Goal: Task Accomplishment & Management: Manage account settings

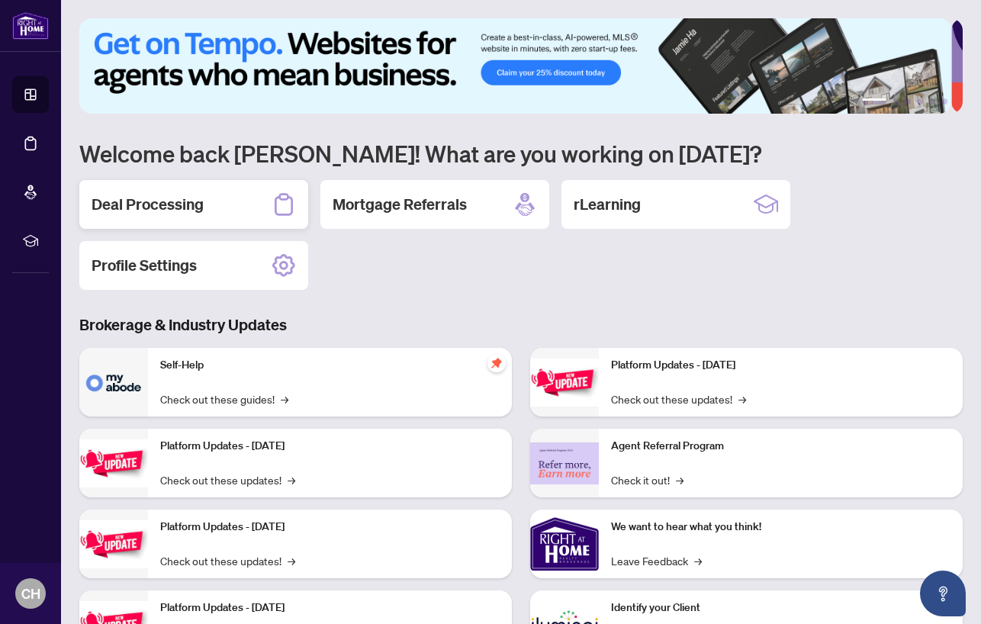
click at [182, 212] on h2 "Deal Processing" at bounding box center [148, 204] width 112 height 21
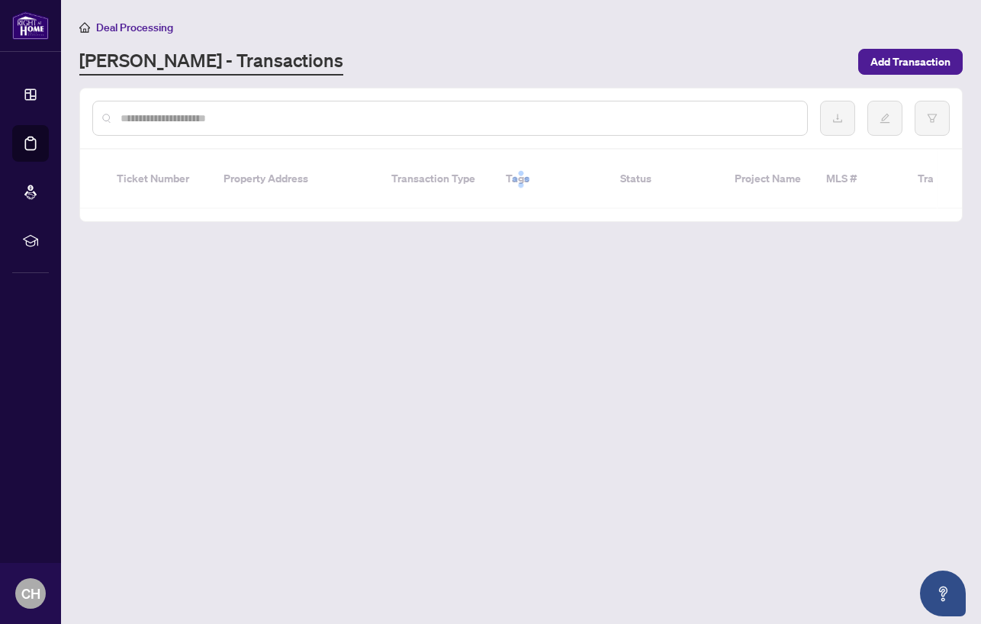
click at [280, 124] on input "text" at bounding box center [458, 118] width 674 height 17
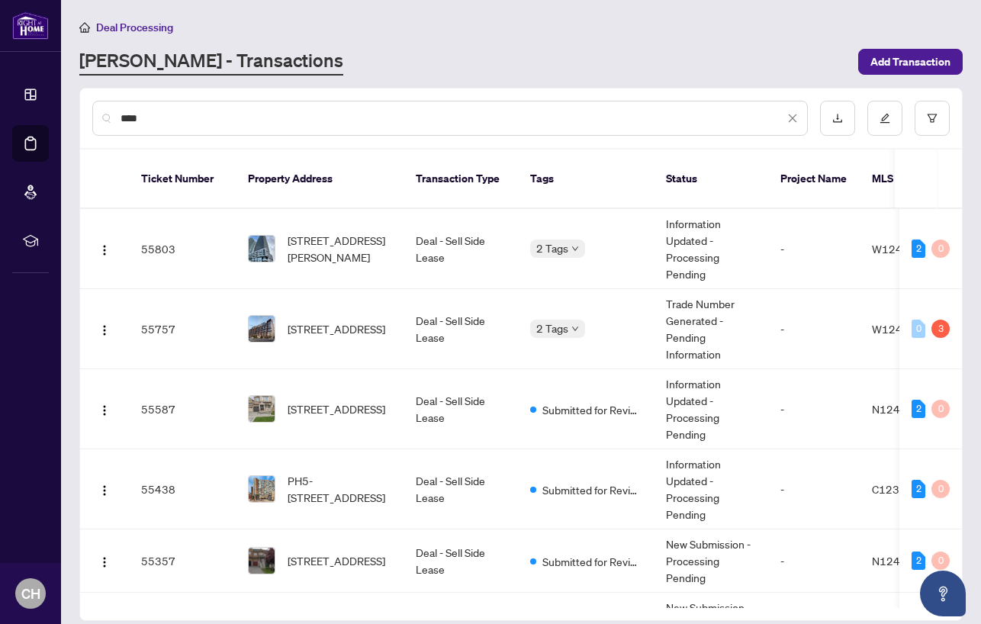
type input "****"
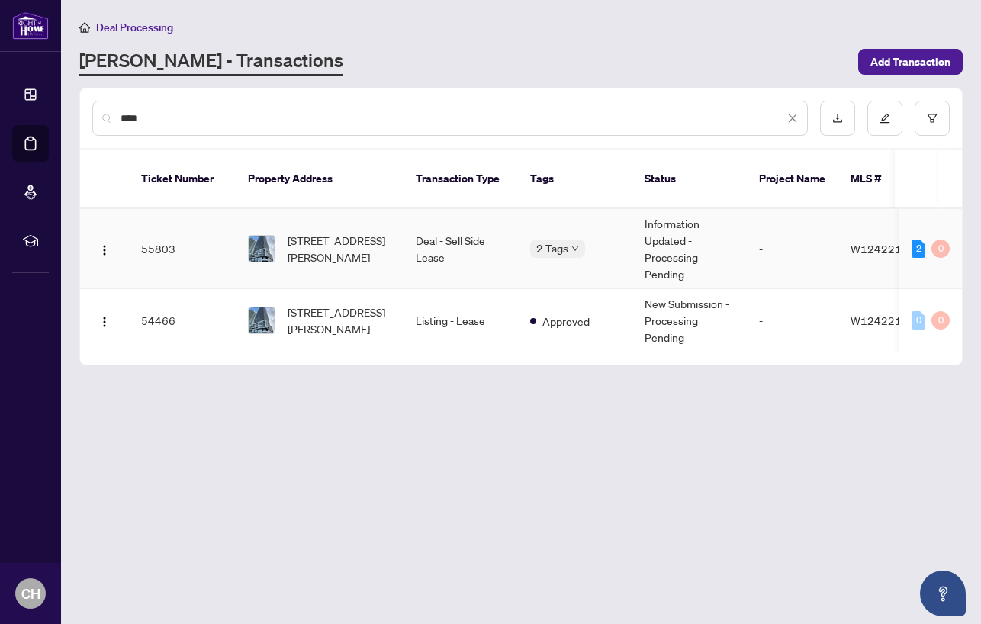
click at [352, 246] on span "[STREET_ADDRESS][PERSON_NAME]" at bounding box center [340, 249] width 104 height 34
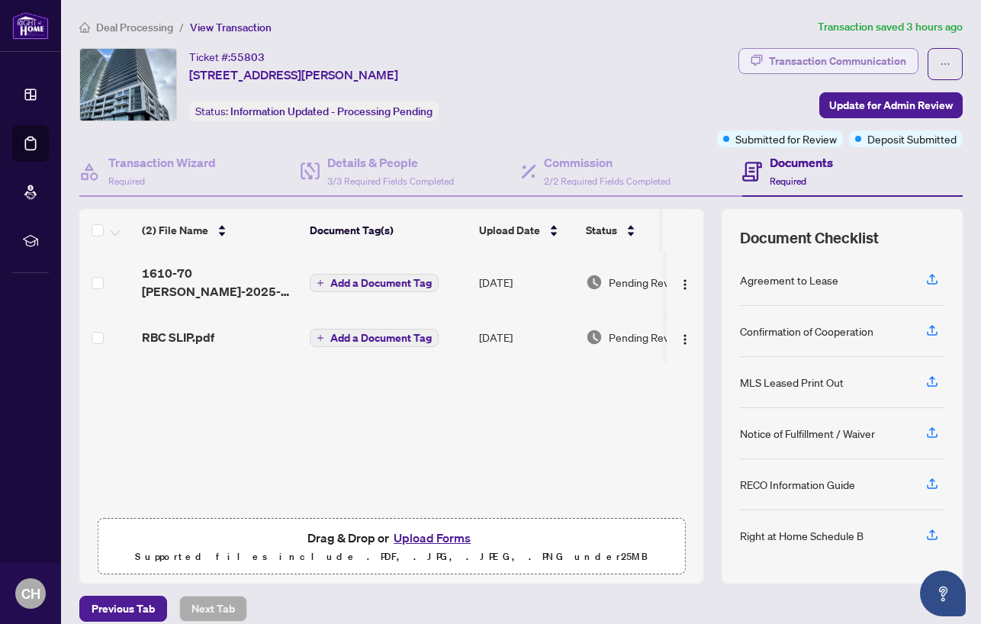
click at [843, 66] on div "Transaction Communication" at bounding box center [837, 61] width 137 height 24
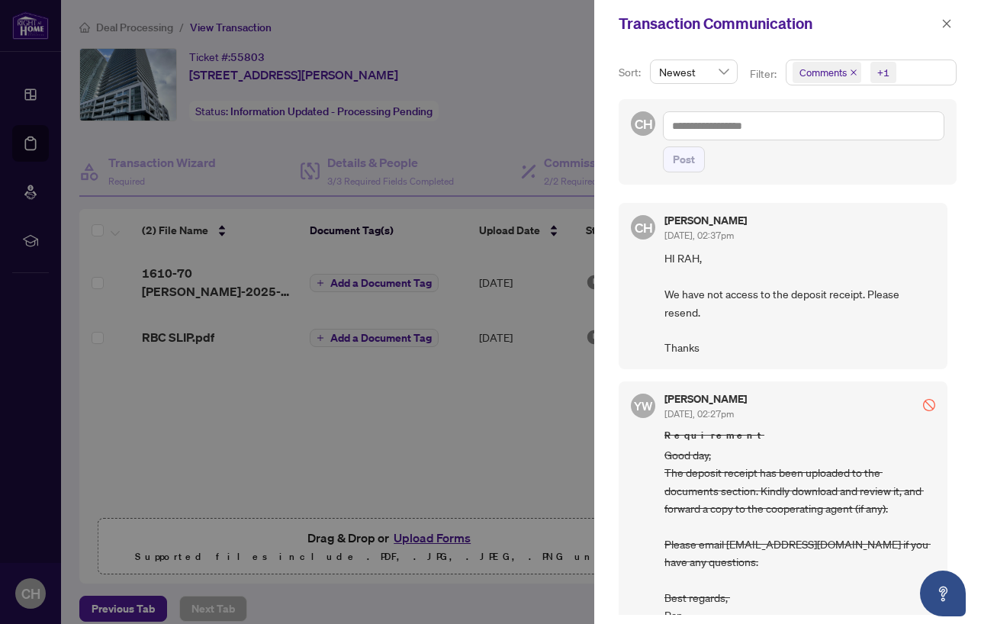
click at [853, 71] on icon "close" at bounding box center [854, 73] width 8 height 8
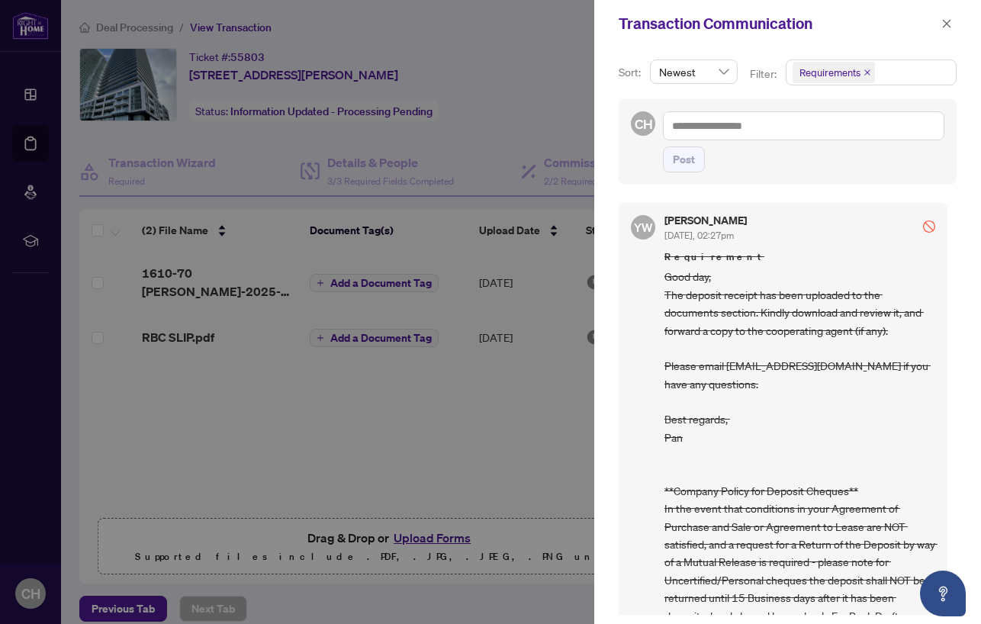
click at [866, 72] on icon "close" at bounding box center [868, 73] width 8 height 8
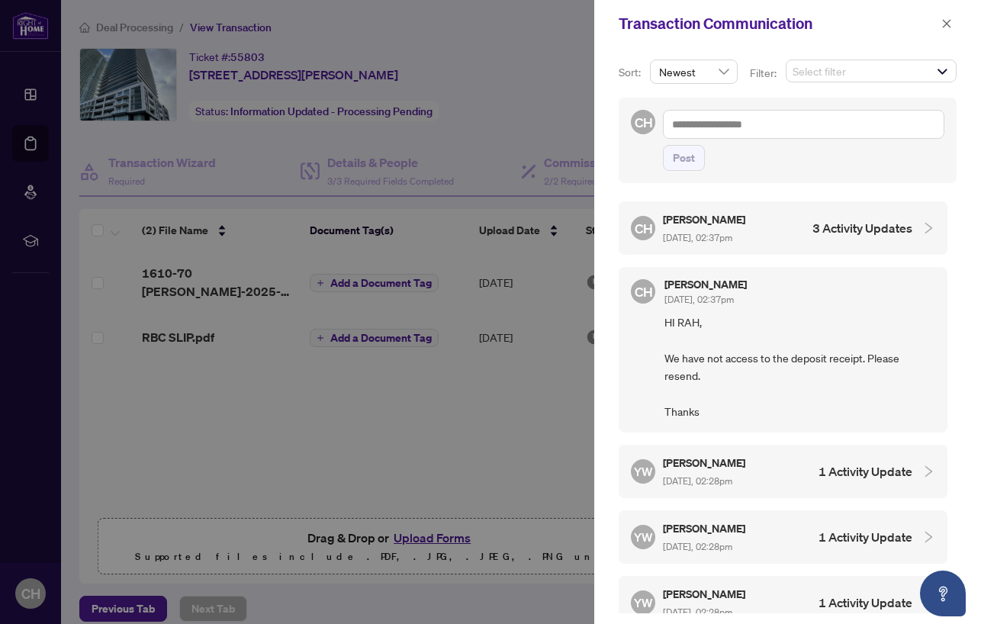
click at [867, 225] on h4 "3 Activity Updates" at bounding box center [863, 228] width 100 height 18
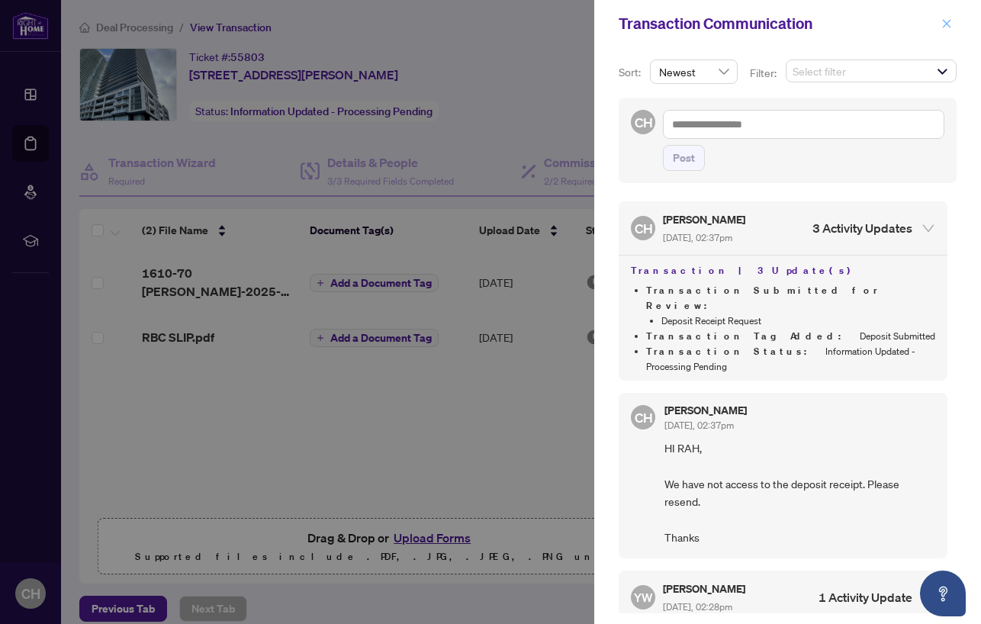
click at [951, 33] on span "button" at bounding box center [947, 23] width 11 height 24
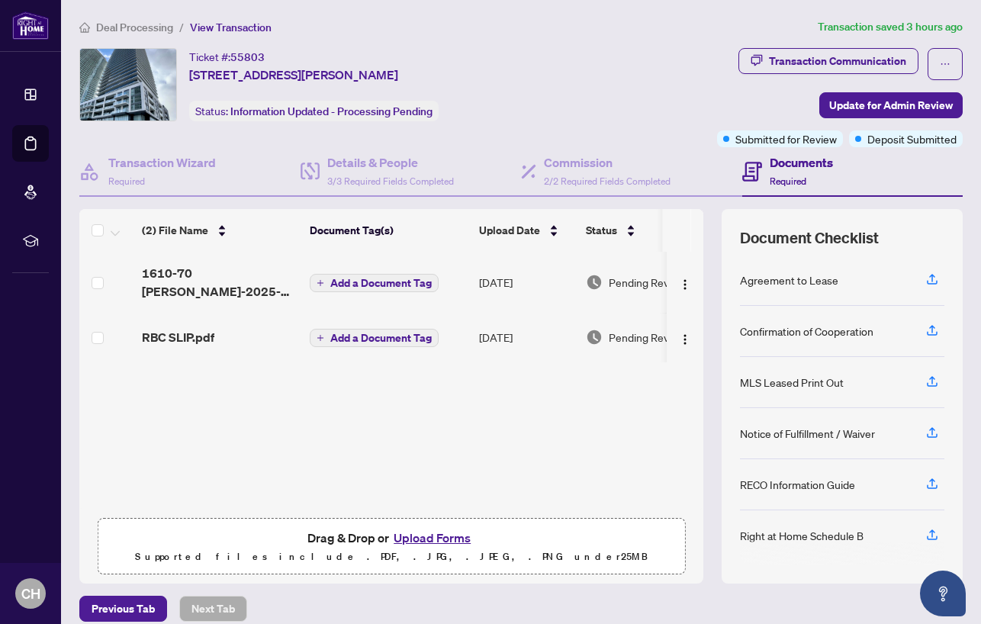
click at [678, 81] on div "Transaction Communication Update for Admin Review Submitted for Review Deposit …" at bounding box center [772, 97] width 382 height 99
